Goal: Information Seeking & Learning: Learn about a topic

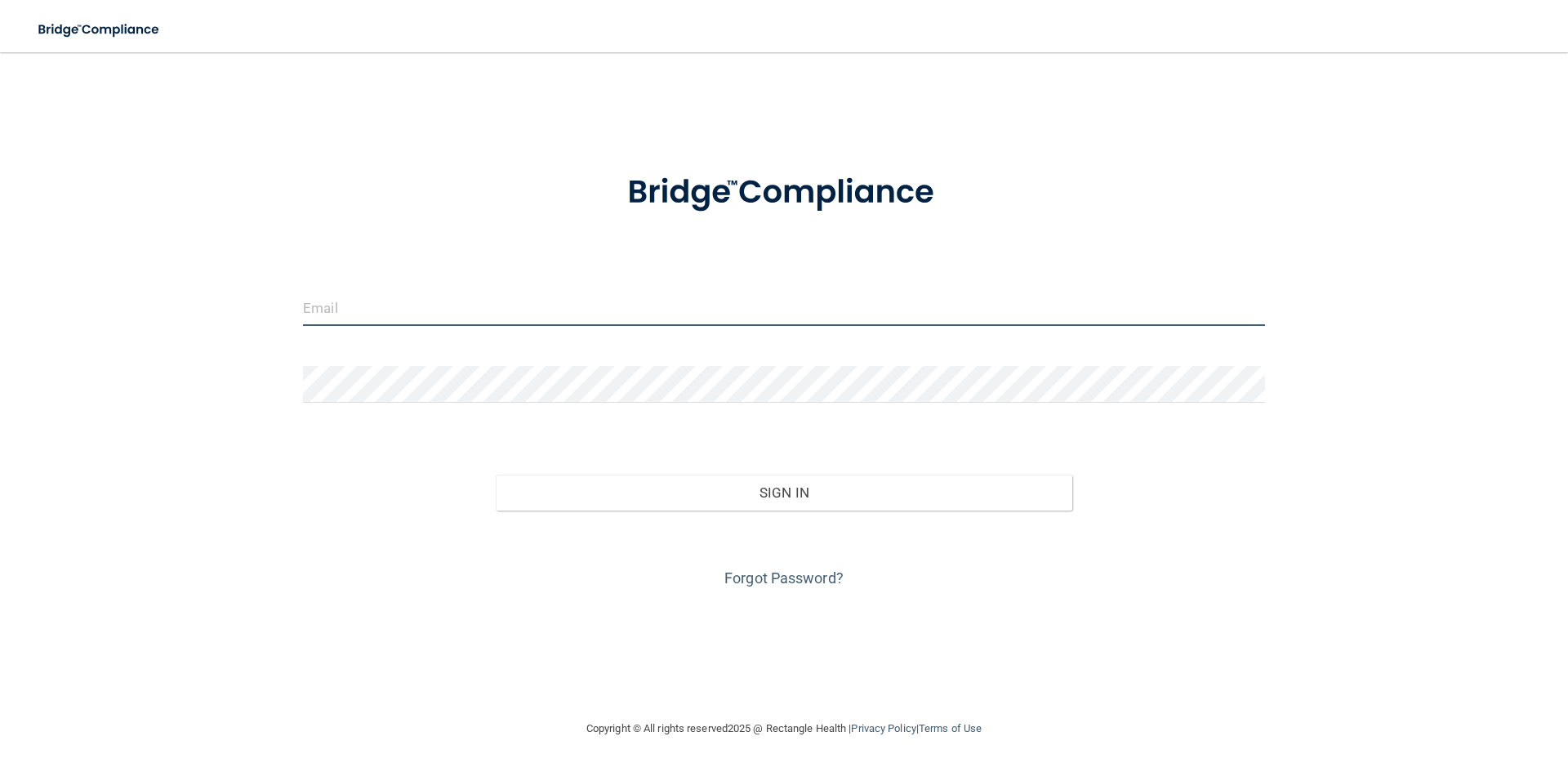
click at [355, 308] on input "email" at bounding box center [784, 307] width 962 height 37
type input "[EMAIL_ADDRESS][DOMAIN_NAME]"
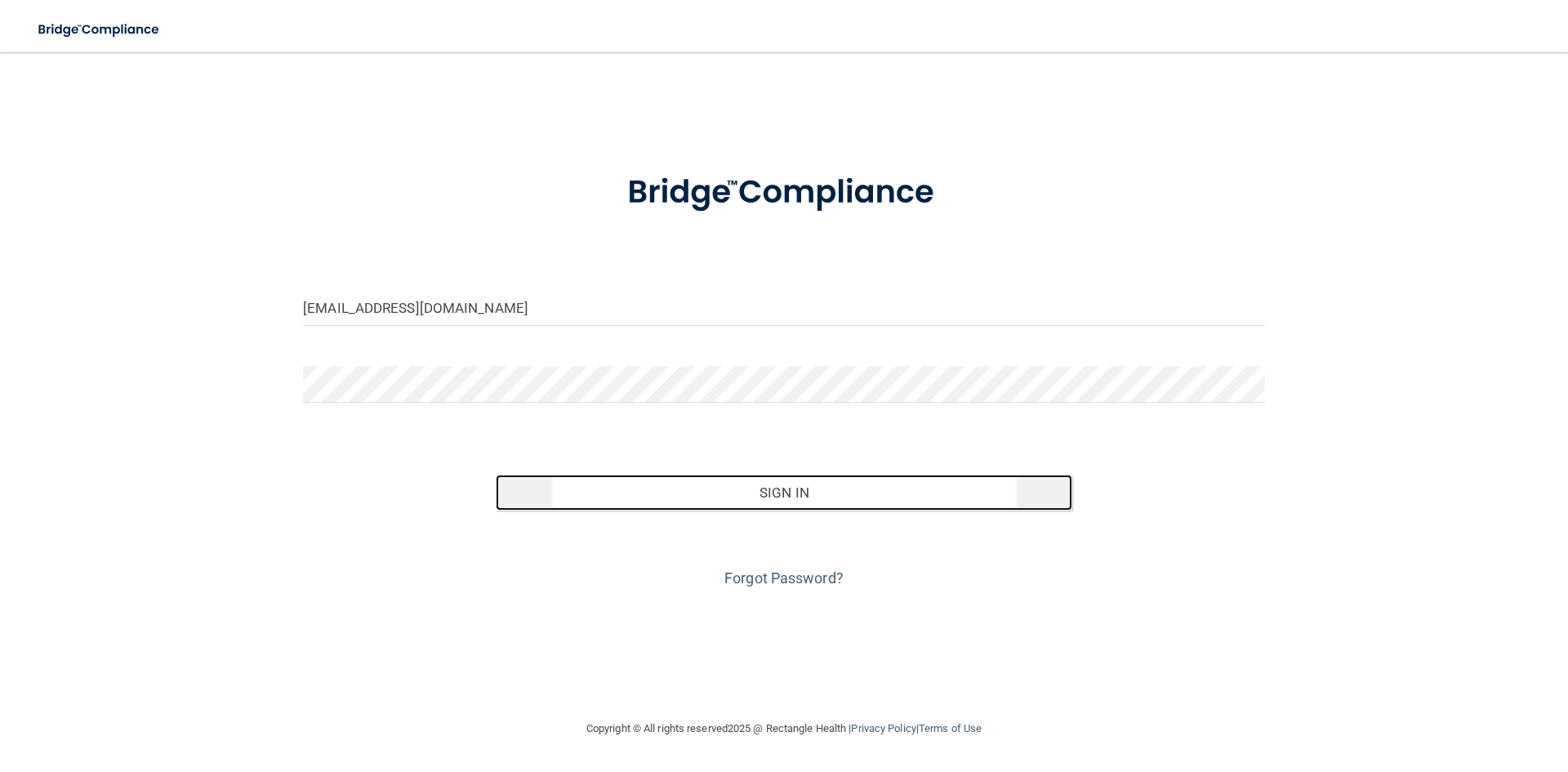
click at [818, 498] on button "Sign In" at bounding box center [784, 492] width 577 height 36
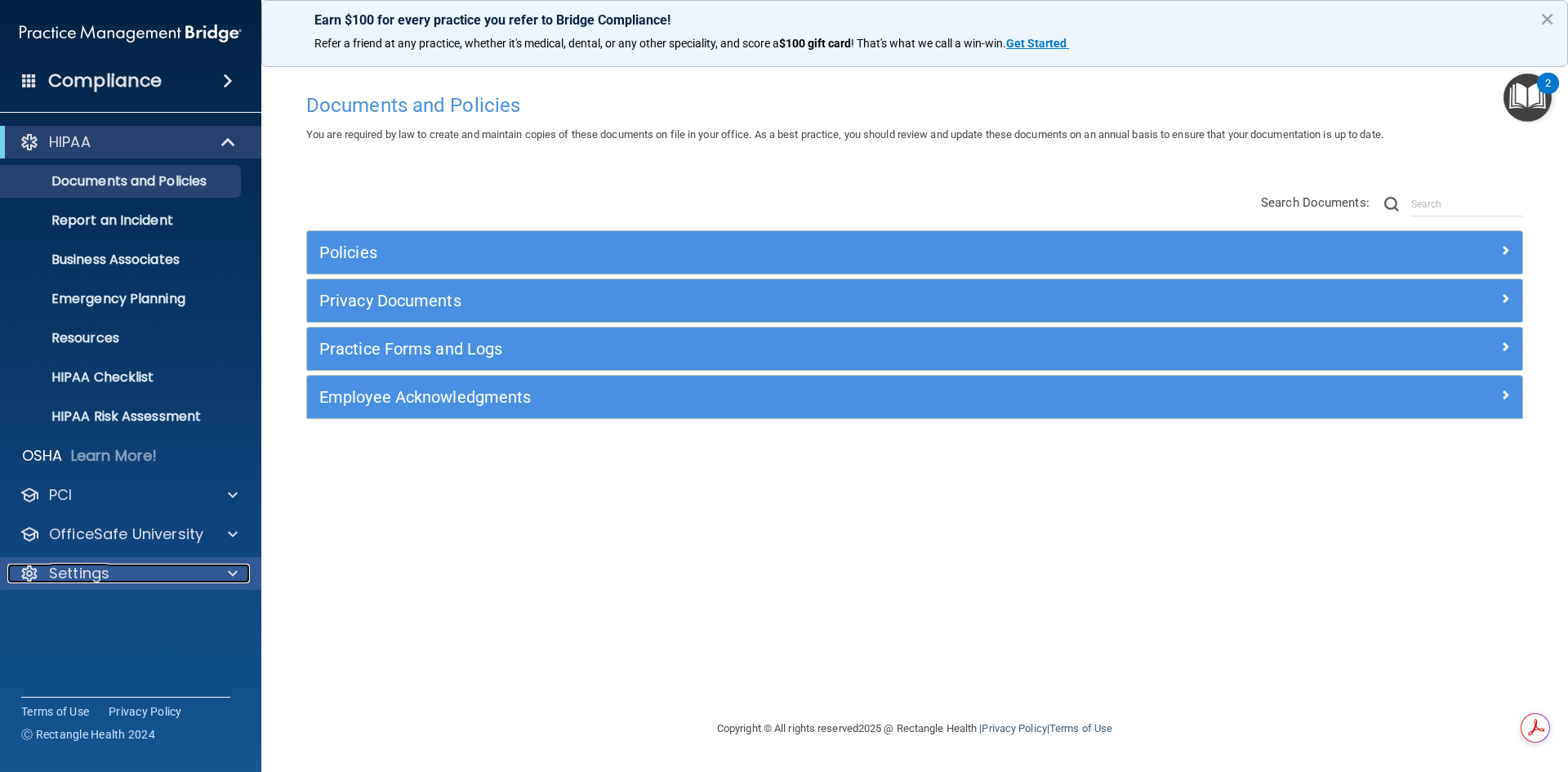
click at [107, 574] on p "Settings" at bounding box center [79, 573] width 60 height 19
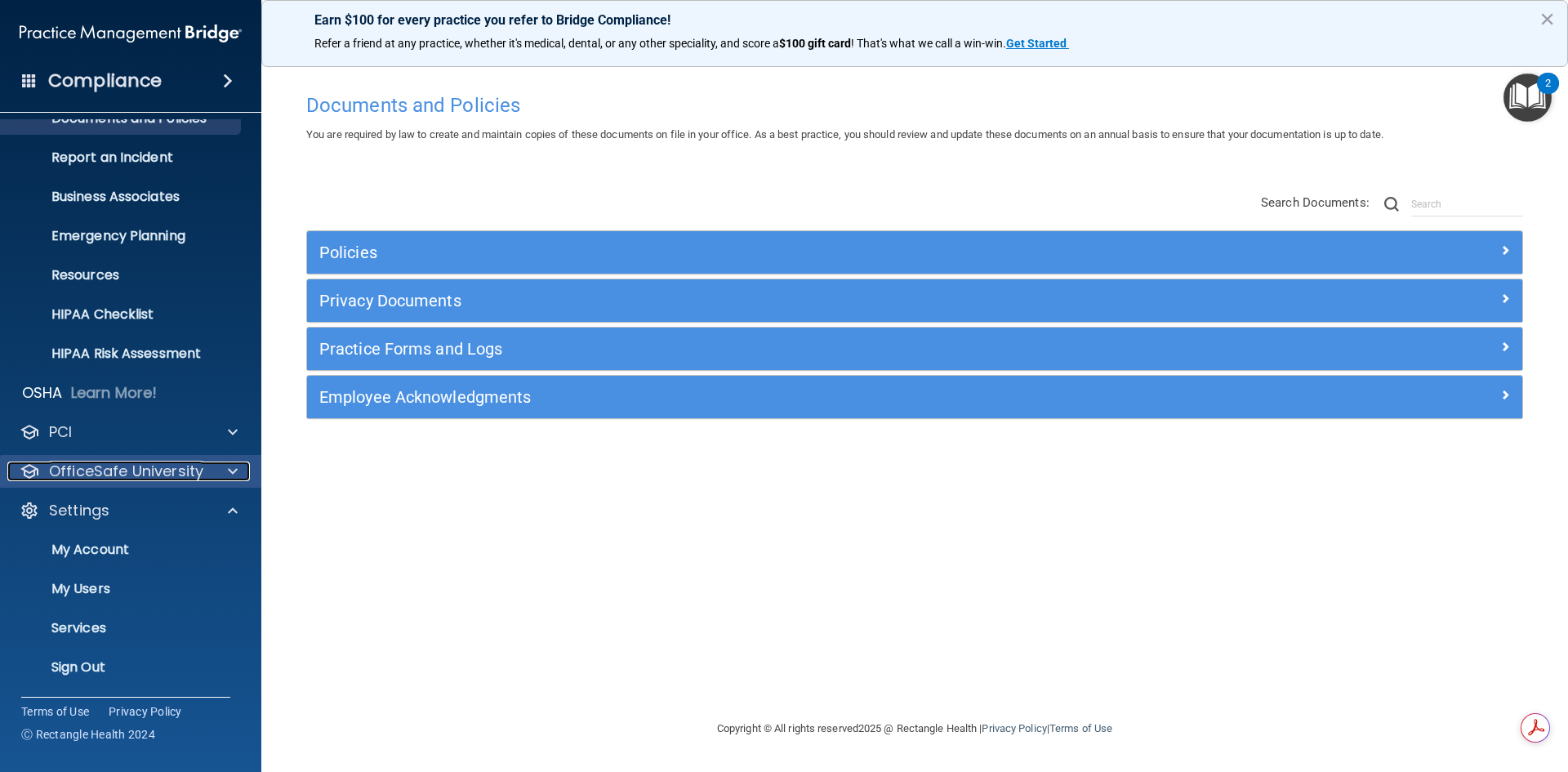
click at [120, 469] on p "OfficeSafe University" at bounding box center [126, 471] width 154 height 19
click at [202, 472] on div "OfficeSafe University" at bounding box center [109, 471] width 203 height 19
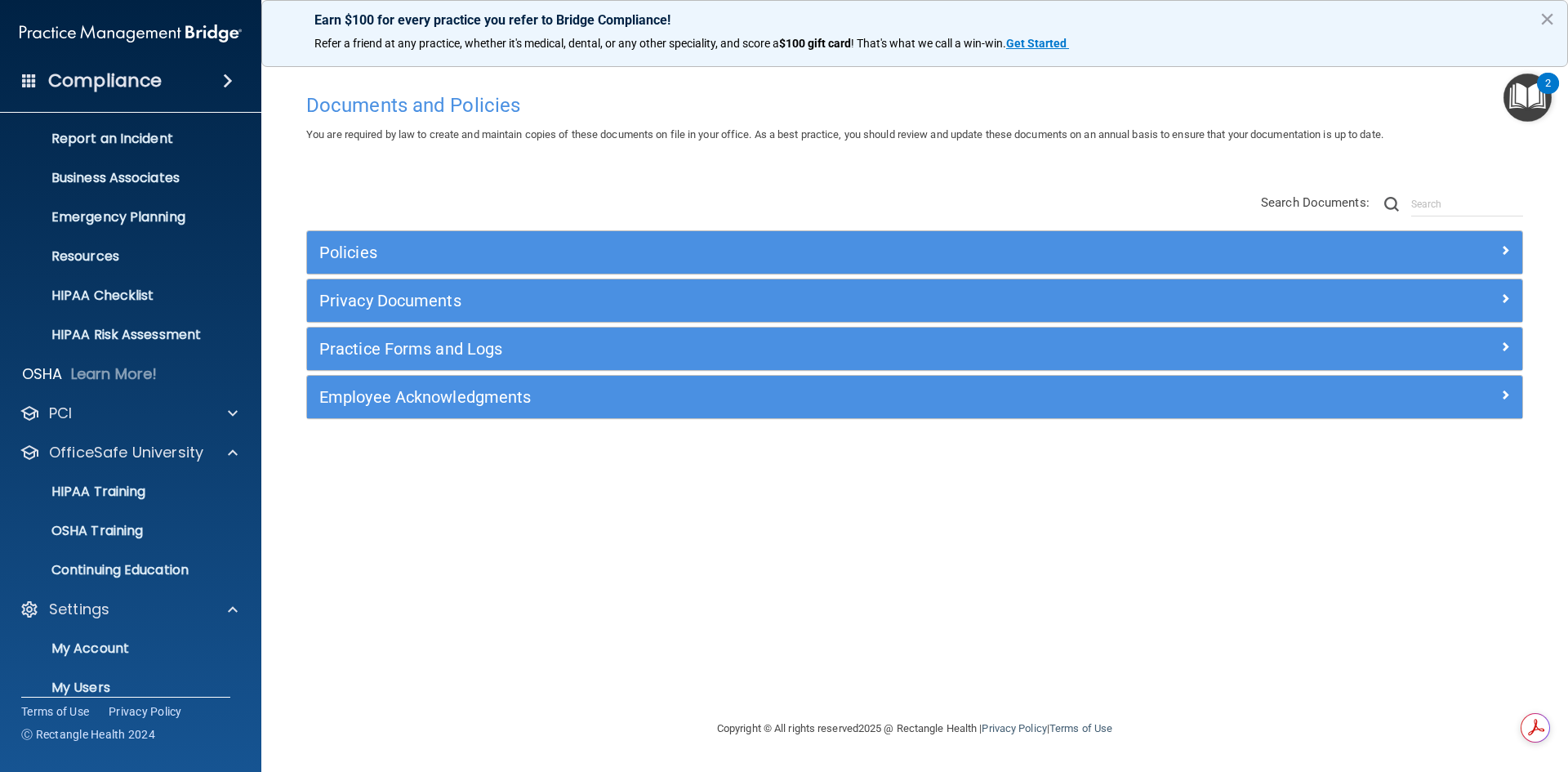
scroll to position [0, 0]
